Goal: Task Accomplishment & Management: Manage account settings

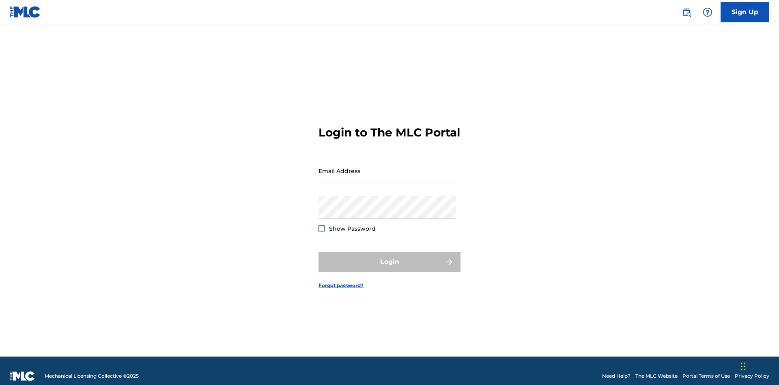
scroll to position [11, 0]
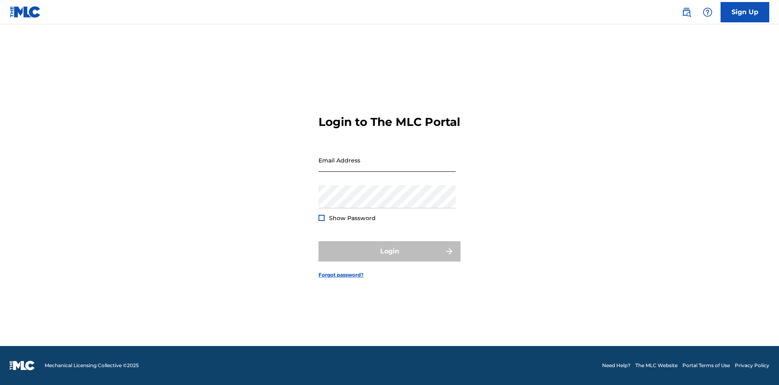
click at [387, 167] on input "Email Address" at bounding box center [387, 160] width 137 height 23
type input "CleoSongwriter@gmail.com"
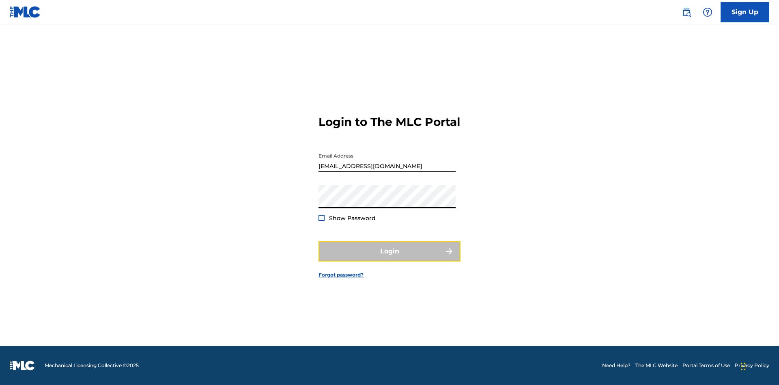
click at [390, 258] on button "Login" at bounding box center [390, 251] width 142 height 20
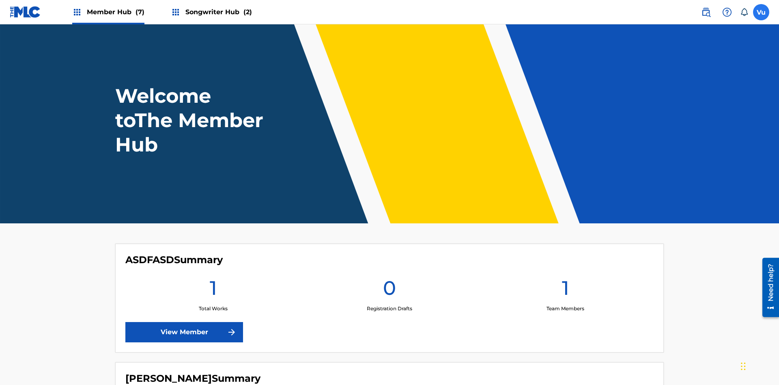
click at [761, 12] on label at bounding box center [761, 12] width 16 height 16
click at [761, 12] on input "Vu V9Dj62nBNi uib10dGHF8 cleosongwriter@gmail.com Notification Preferences Prof…" at bounding box center [761, 12] width 0 height 0
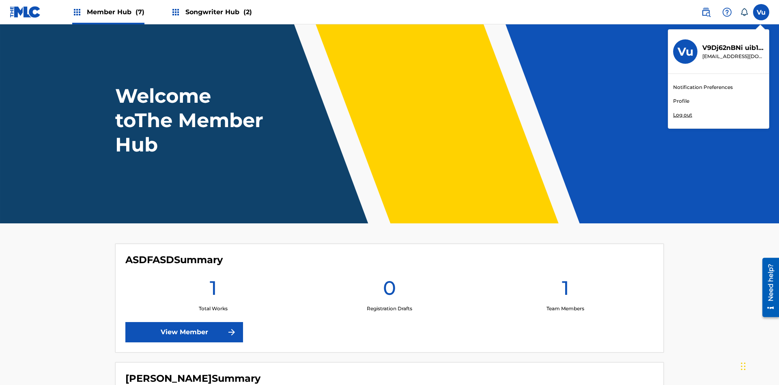
click at [681, 101] on link "Profile" at bounding box center [681, 100] width 16 height 7
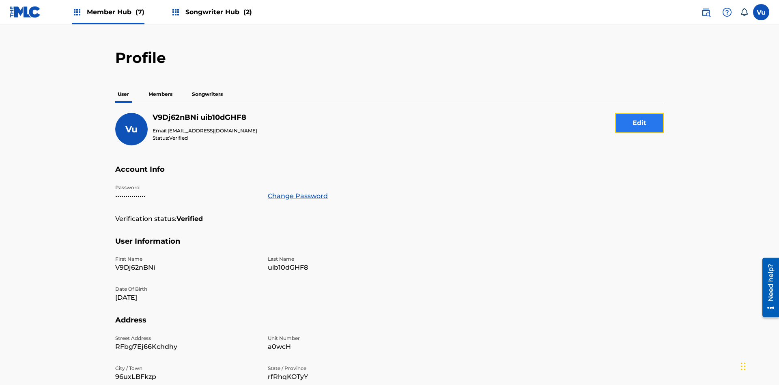
click at [640, 113] on button "Edit" at bounding box center [639, 123] width 49 height 20
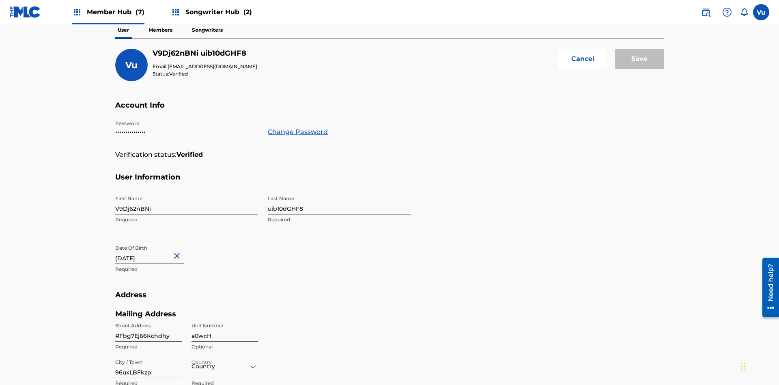
click at [187, 191] on input "V9Dj62nBNi" at bounding box center [186, 202] width 143 height 23
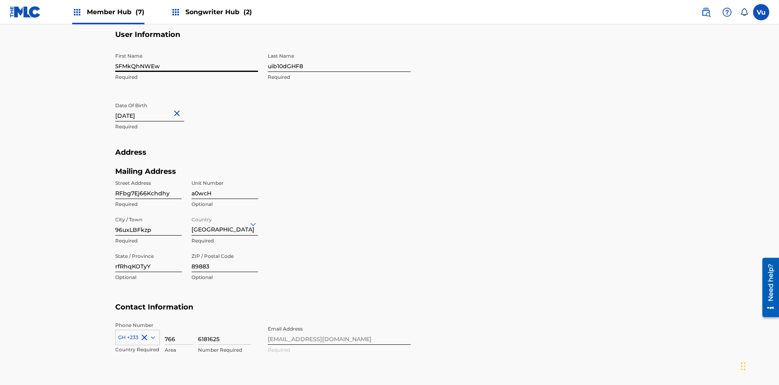
type input "5FMkQhNWEw"
click at [339, 60] on input "uib10dGHF8" at bounding box center [339, 60] width 143 height 23
type input "RE3t1J0ru6"
click at [156, 98] on input "August 25 2024" at bounding box center [149, 109] width 69 height 23
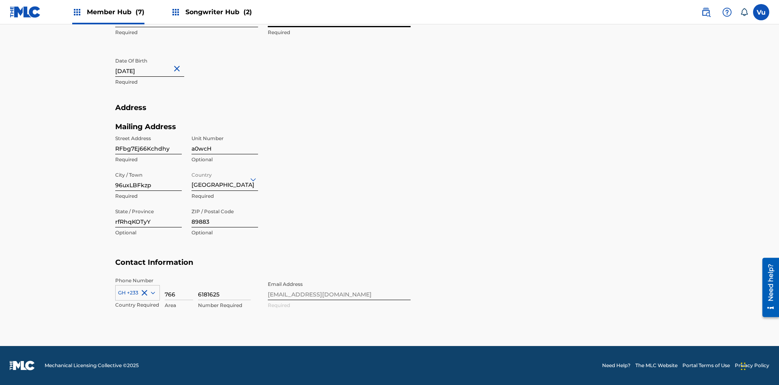
select select "7"
select select "2024"
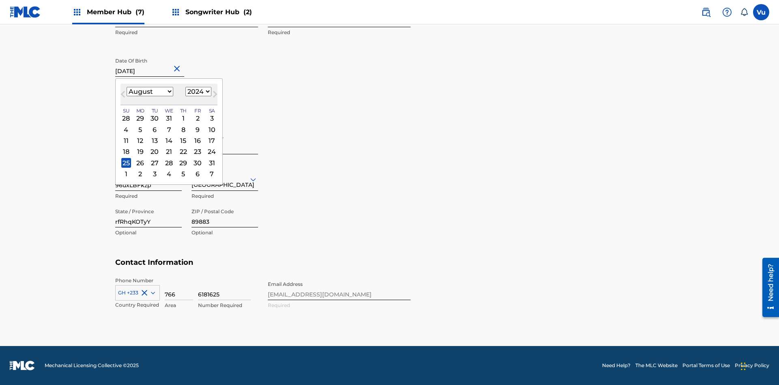
click at [149, 92] on select "January February March April May June July August September October November De…" at bounding box center [150, 91] width 47 height 9
select select "10"
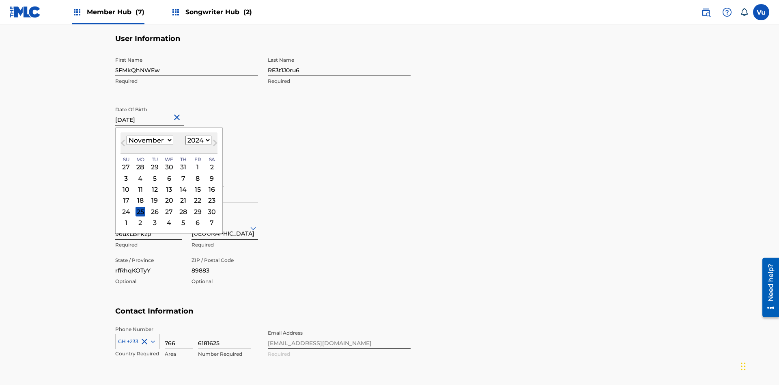
click at [197, 140] on select "1900 1901 1902 1903 1904 1905 1906 1907 1908 1909 1910 1911 1912 1913 1914 1915…" at bounding box center [198, 140] width 26 height 9
select select "2024"
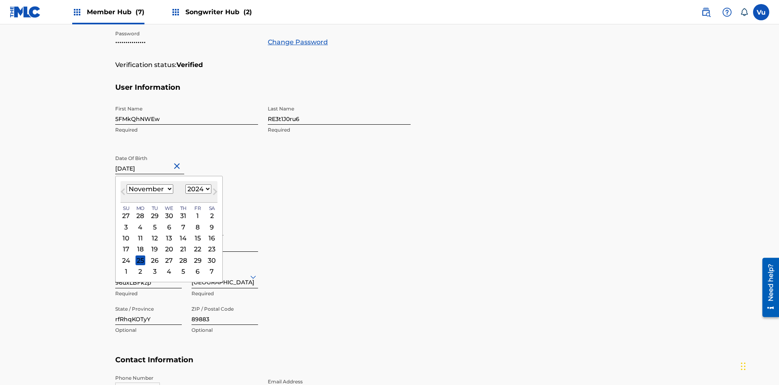
click at [197, 189] on select "1900 1901 1902 1903 1904 1905 1906 1907 1908 1909 1910 1911 1912 1913 1914 1915…" at bounding box center [198, 188] width 26 height 9
click at [182, 222] on div "7" at bounding box center [184, 227] width 10 height 10
type input "November 7 2024"
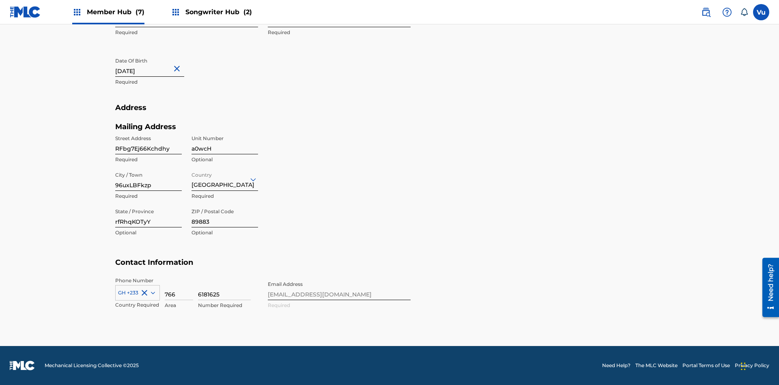
click at [149, 142] on input "RFbg7Ej66Kchdhy" at bounding box center [148, 142] width 67 height 23
type input "MH3GV5IBLN8uijd"
click at [225, 142] on input "a0wcH" at bounding box center [225, 142] width 67 height 23
type input "MmR6S"
click at [149, 179] on input "96uxLBFkzp" at bounding box center [148, 179] width 67 height 23
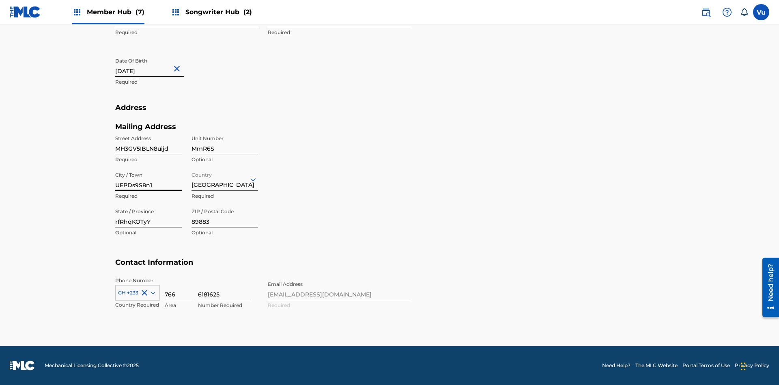
type input "UEPDs9S8n1"
click at [192, 179] on input "Country" at bounding box center [193, 179] width 2 height 9
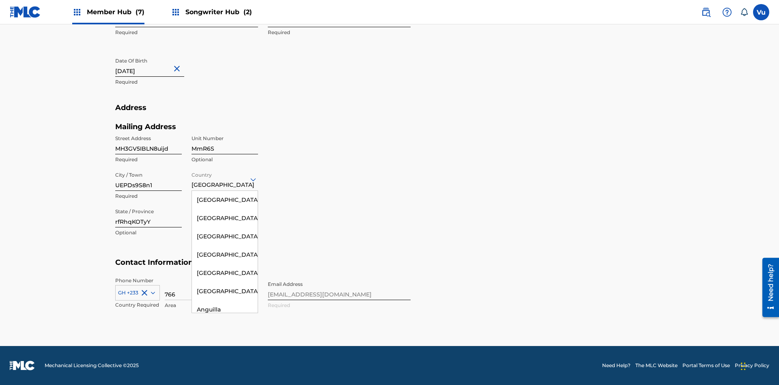
scroll to position [185, 0]
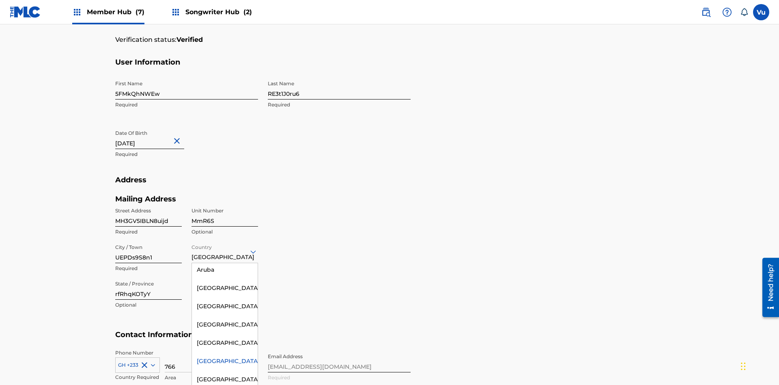
click at [149, 276] on input "rfRhqKOTyY" at bounding box center [148, 287] width 67 height 23
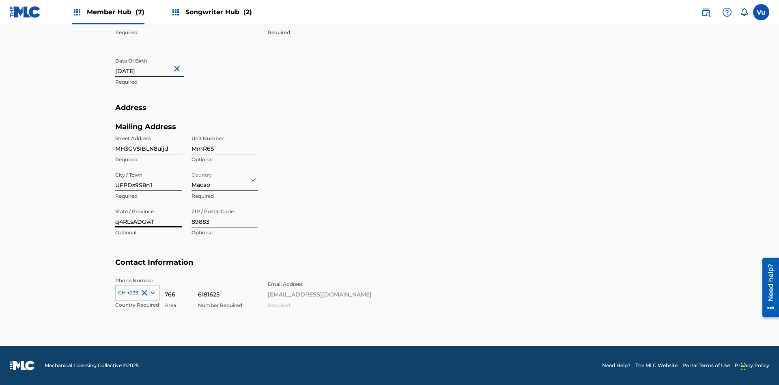
type input "q4RLsADGwf"
click at [225, 215] on input "89883" at bounding box center [225, 215] width 67 height 23
type input "03214"
click at [151, 292] on icon at bounding box center [153, 292] width 4 height 2
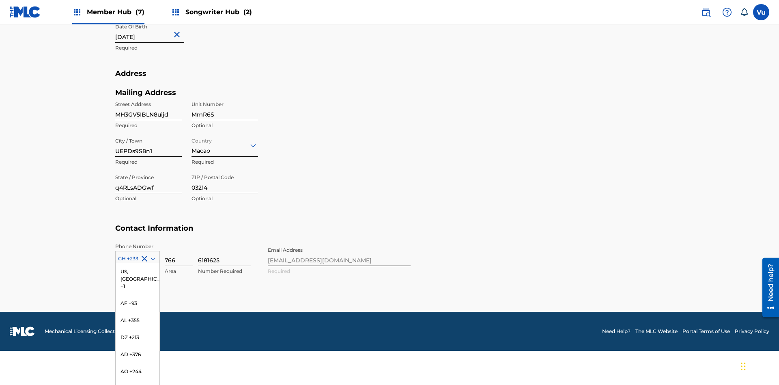
scroll to position [1128, 0]
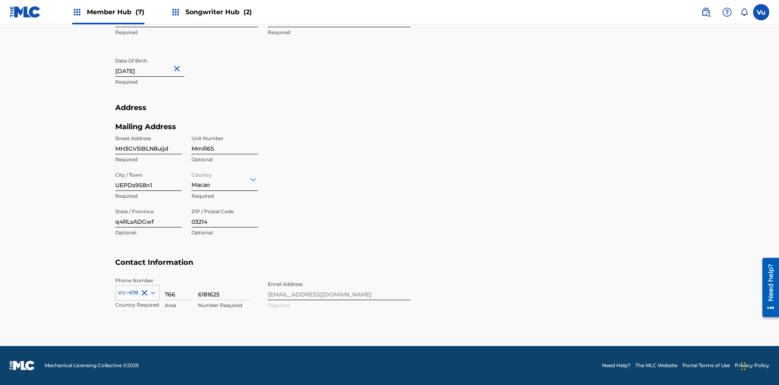
scroll to position [266, 0]
click at [179, 288] on input "766" at bounding box center [179, 288] width 28 height 23
type input "646"
click at [224, 288] on input "6181625" at bounding box center [224, 288] width 53 height 23
type input "8347103"
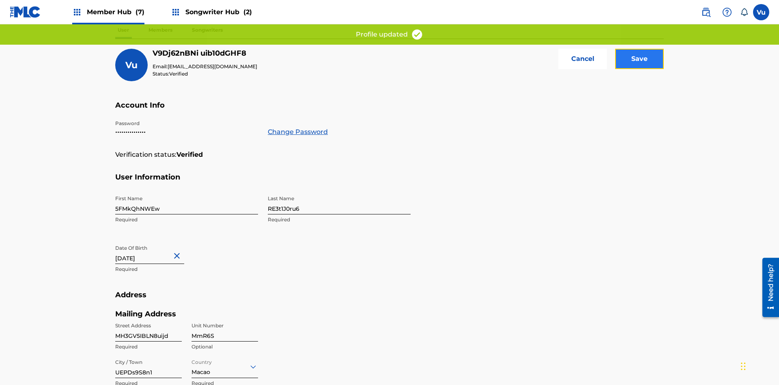
scroll to position [162, 0]
